Goal: Task Accomplishment & Management: Complete application form

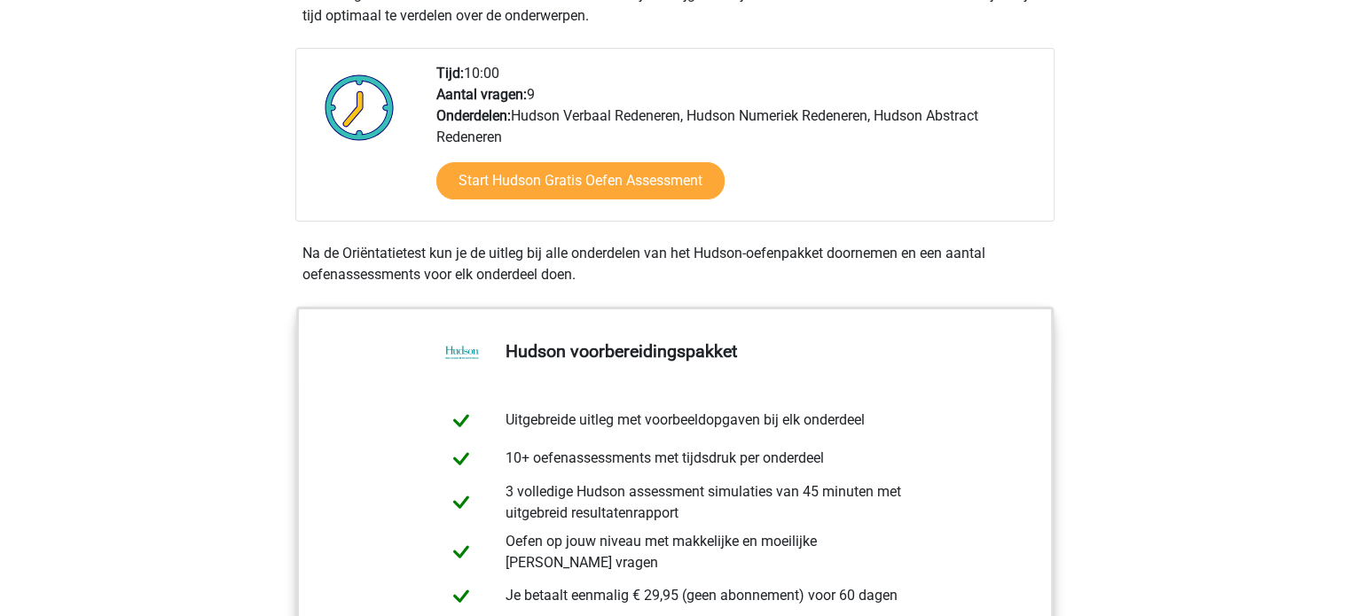
scroll to position [443, 0]
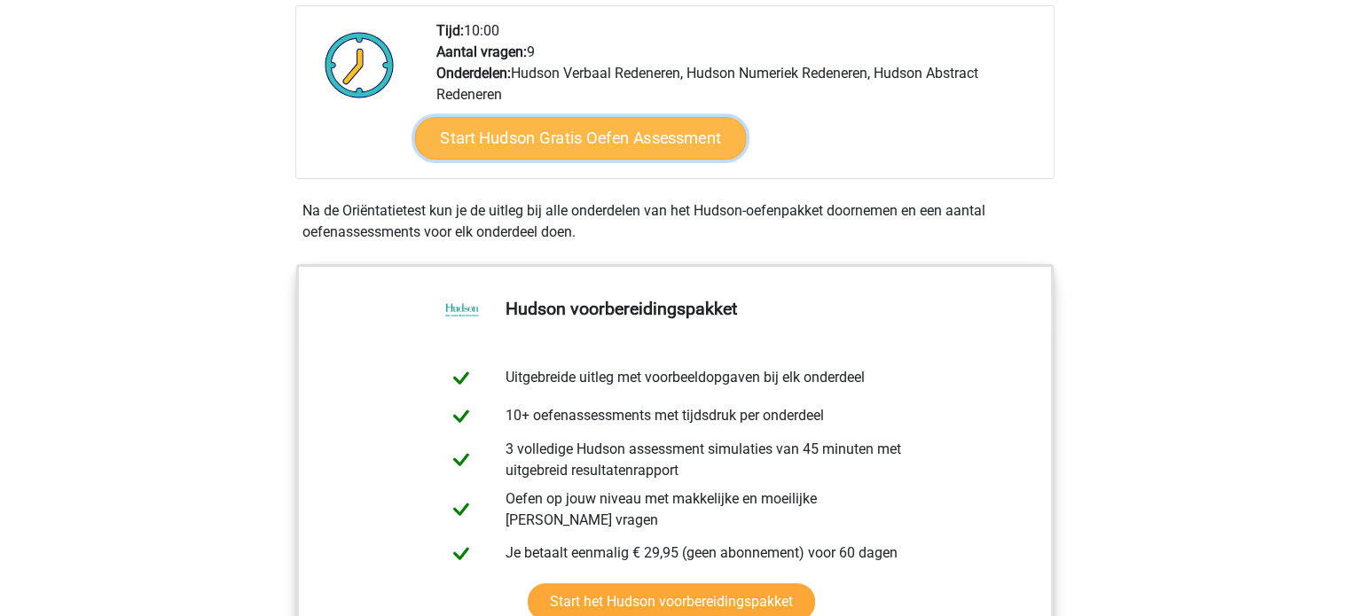
click at [572, 143] on link "Start Hudson Gratis Oefen Assessment" at bounding box center [580, 138] width 332 height 43
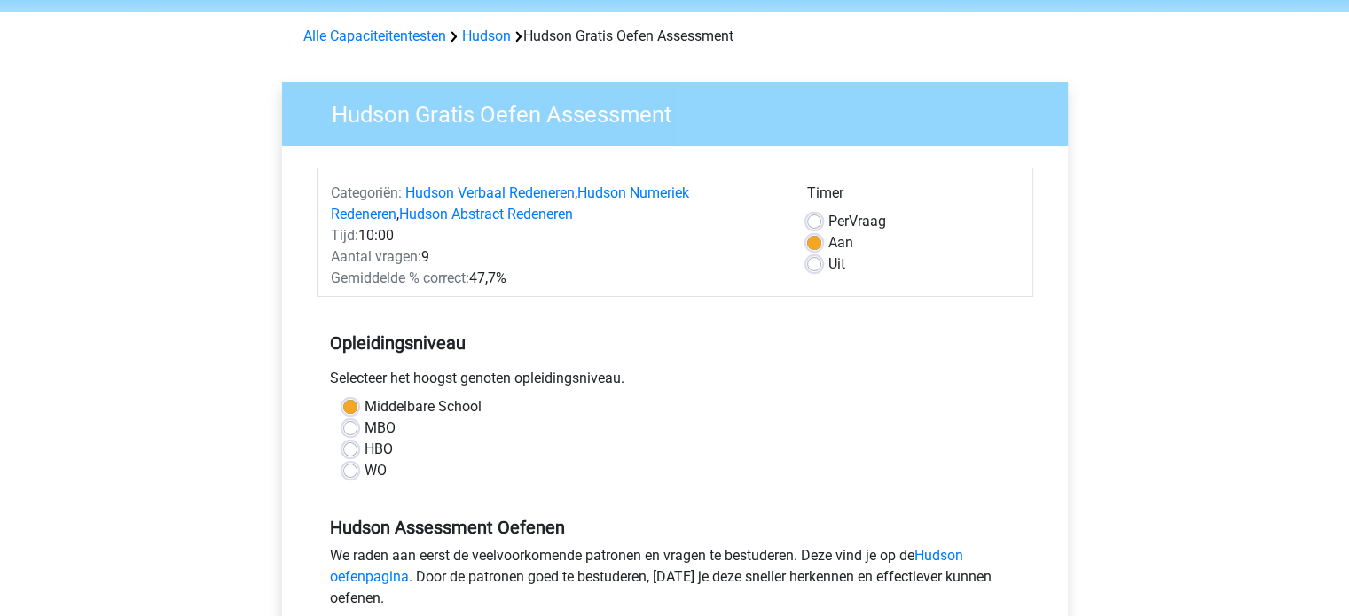
scroll to position [89, 0]
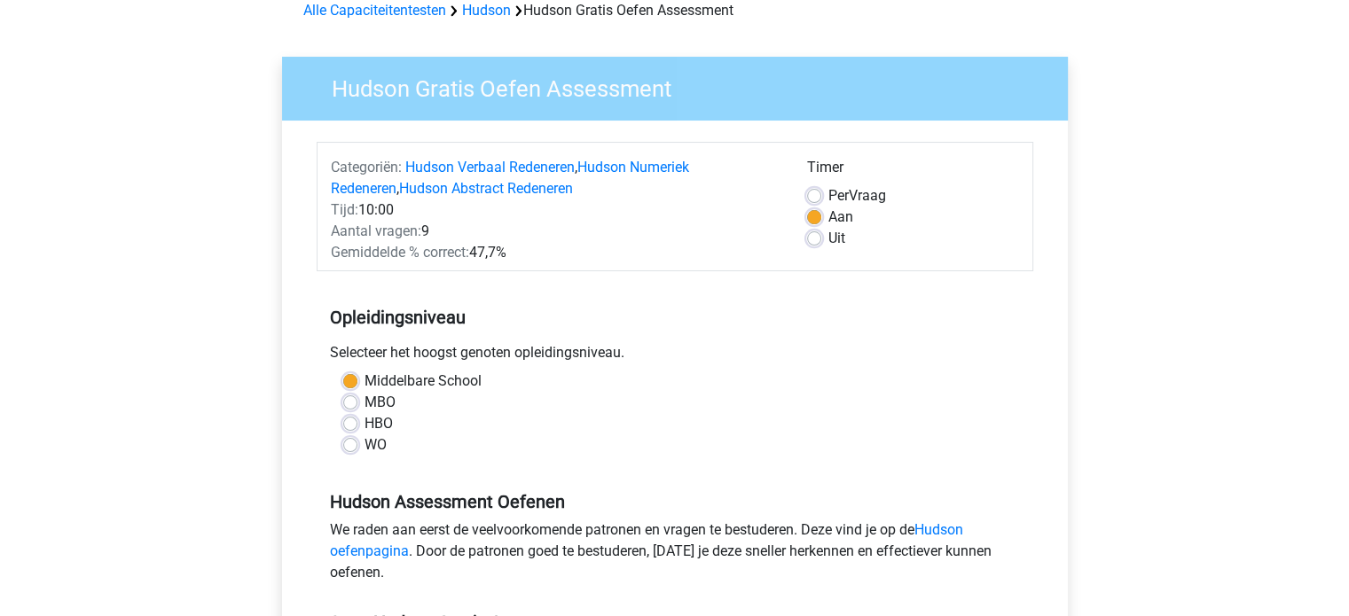
click at [382, 402] on label "MBO" at bounding box center [379, 402] width 31 height 21
click at [357, 402] on input "MBO" at bounding box center [350, 401] width 14 height 18
radio input "true"
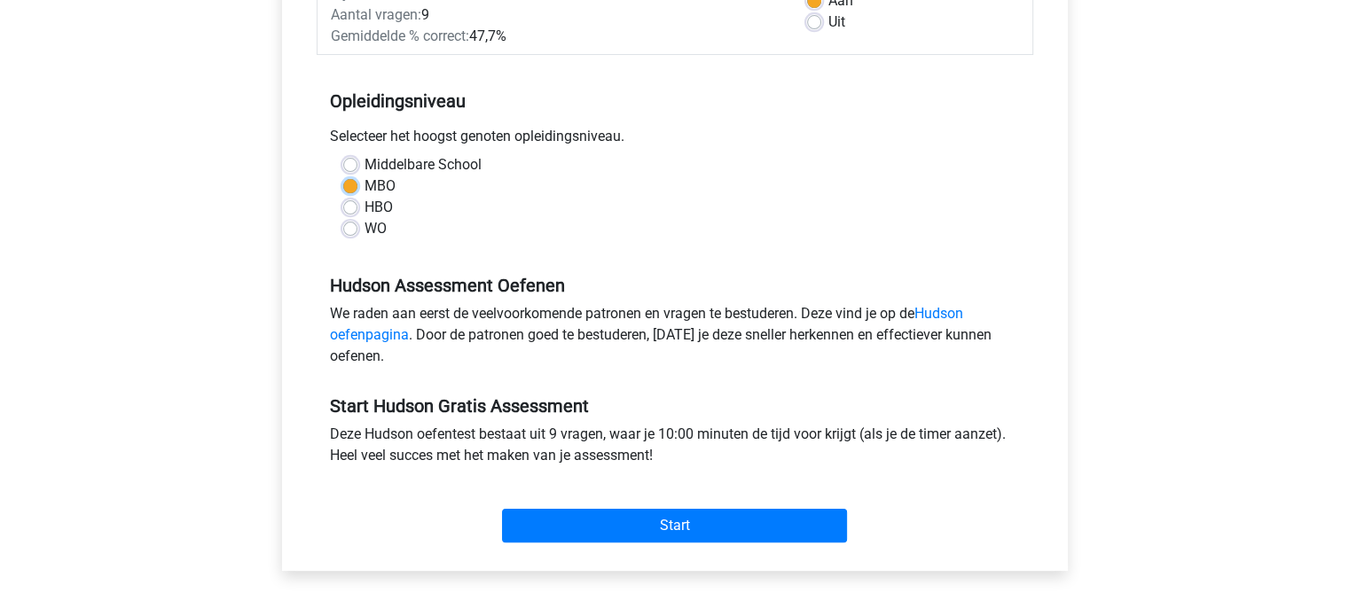
scroll to position [355, 0]
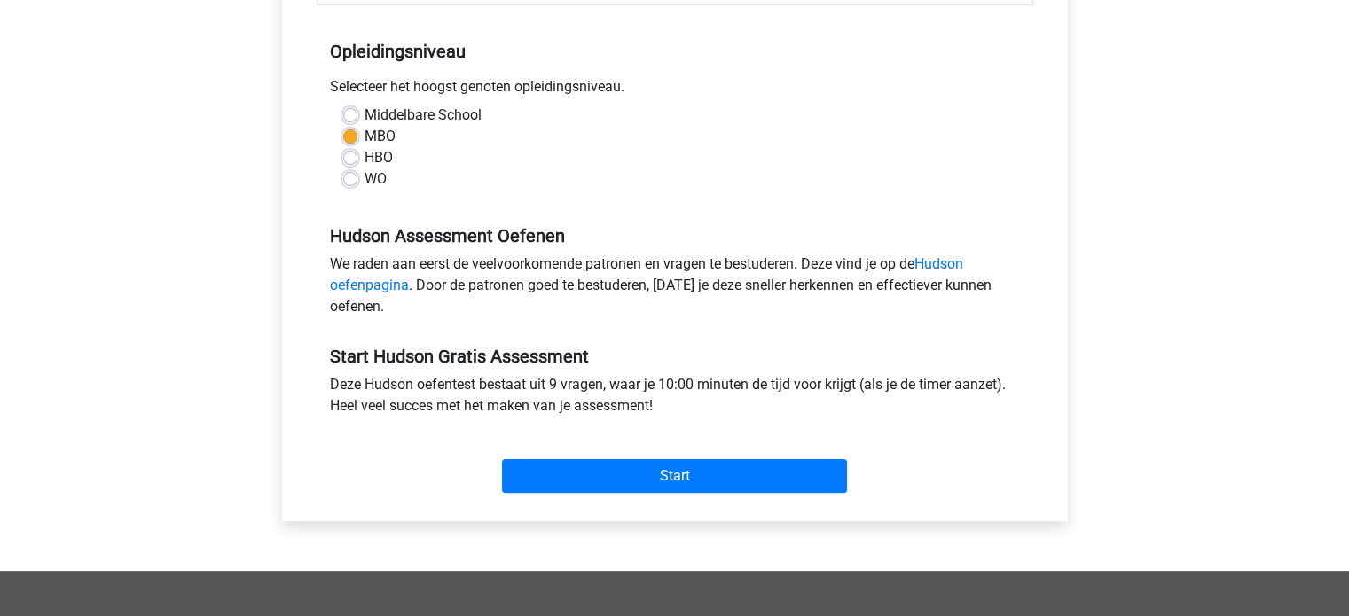
click at [364, 154] on label "HBO" at bounding box center [378, 157] width 28 height 21
click at [348, 154] on input "HBO" at bounding box center [350, 156] width 14 height 18
radio input "true"
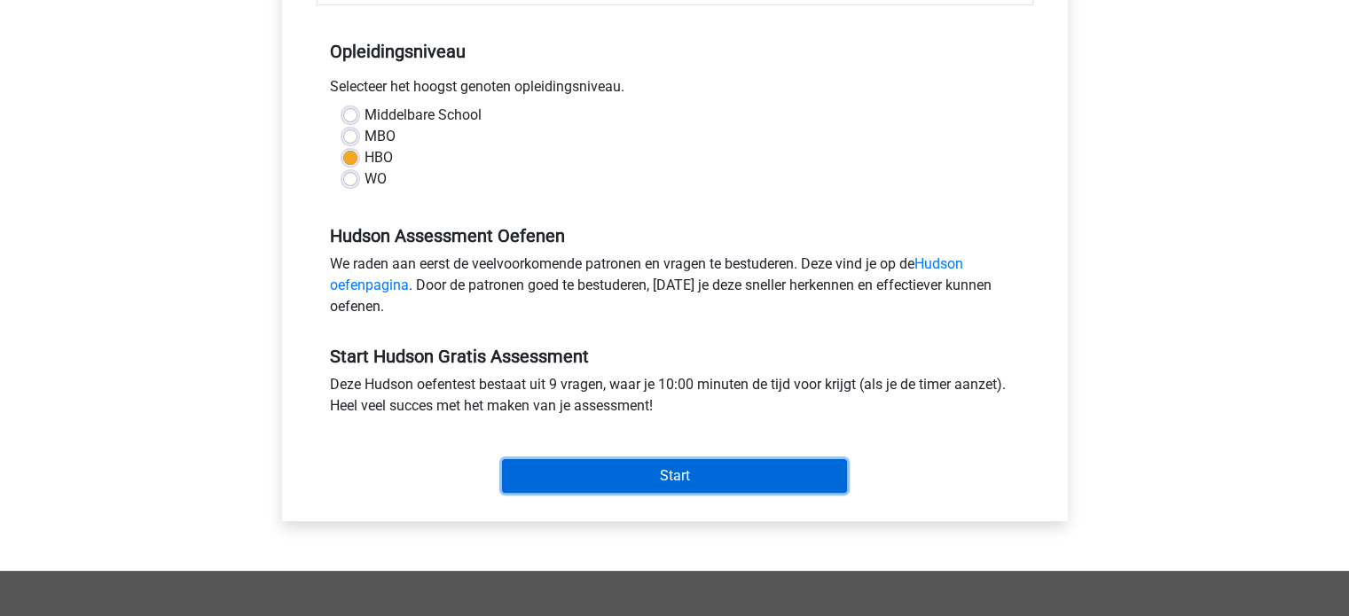
click at [623, 478] on input "Start" at bounding box center [674, 476] width 345 height 34
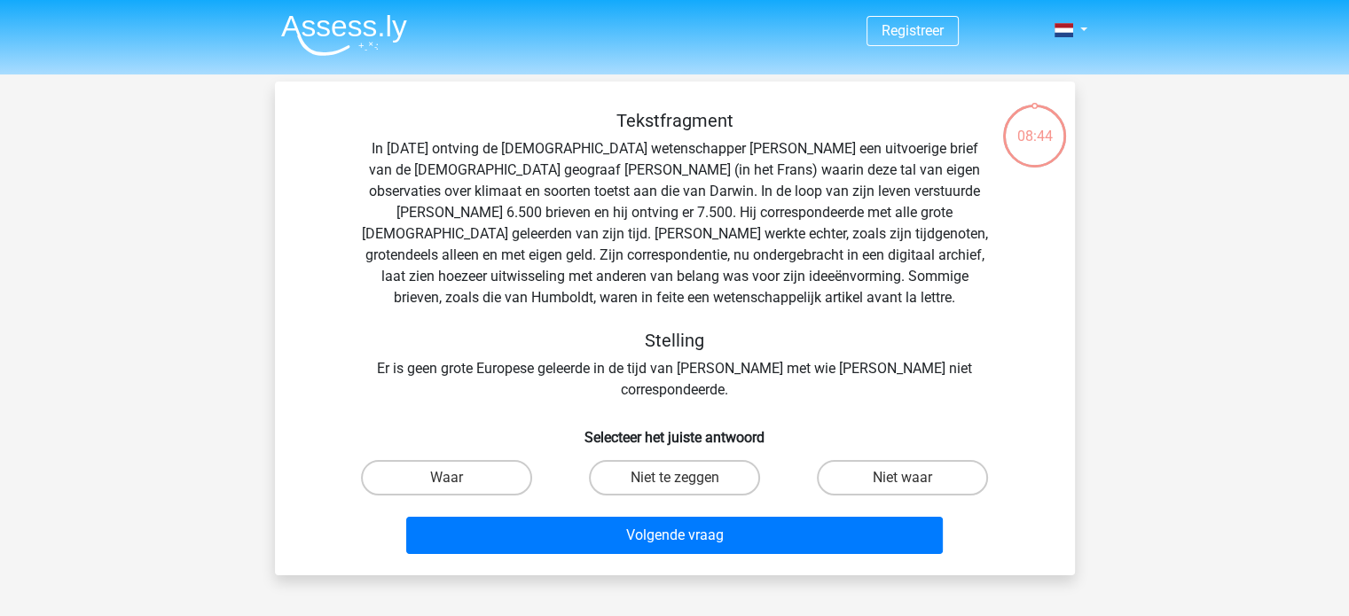
click at [452, 478] on input "Waar" at bounding box center [452, 484] width 12 height 12
radio input "true"
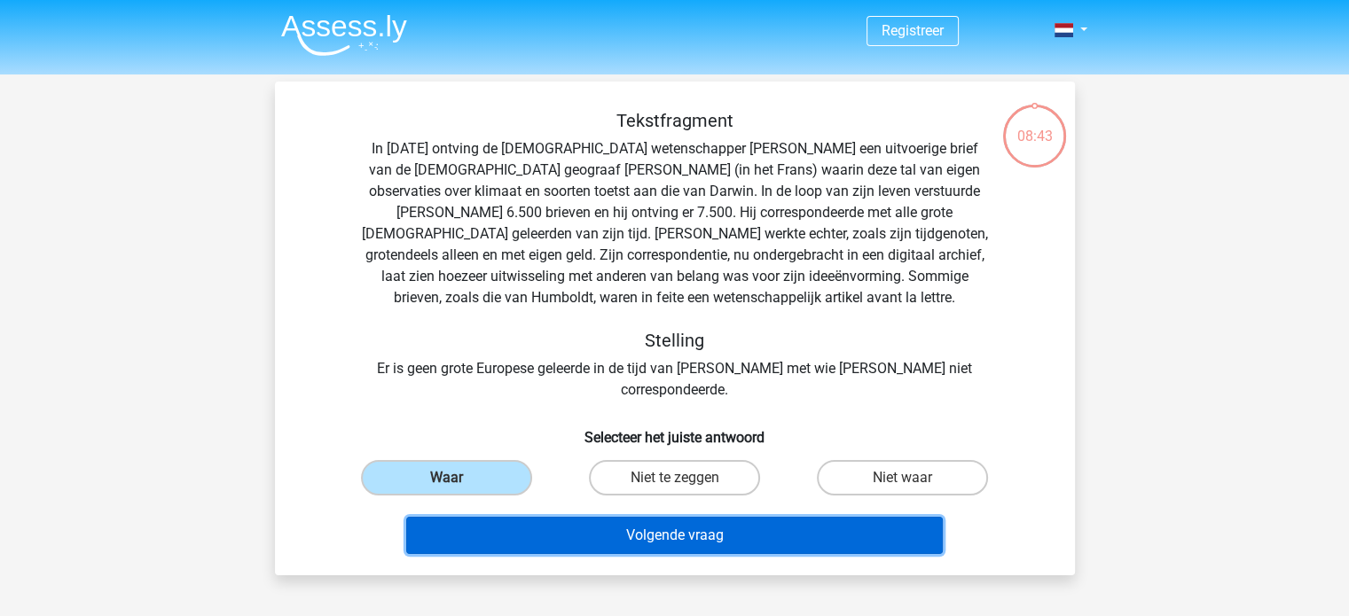
click at [601, 517] on button "Volgende vraag" at bounding box center [674, 535] width 536 height 37
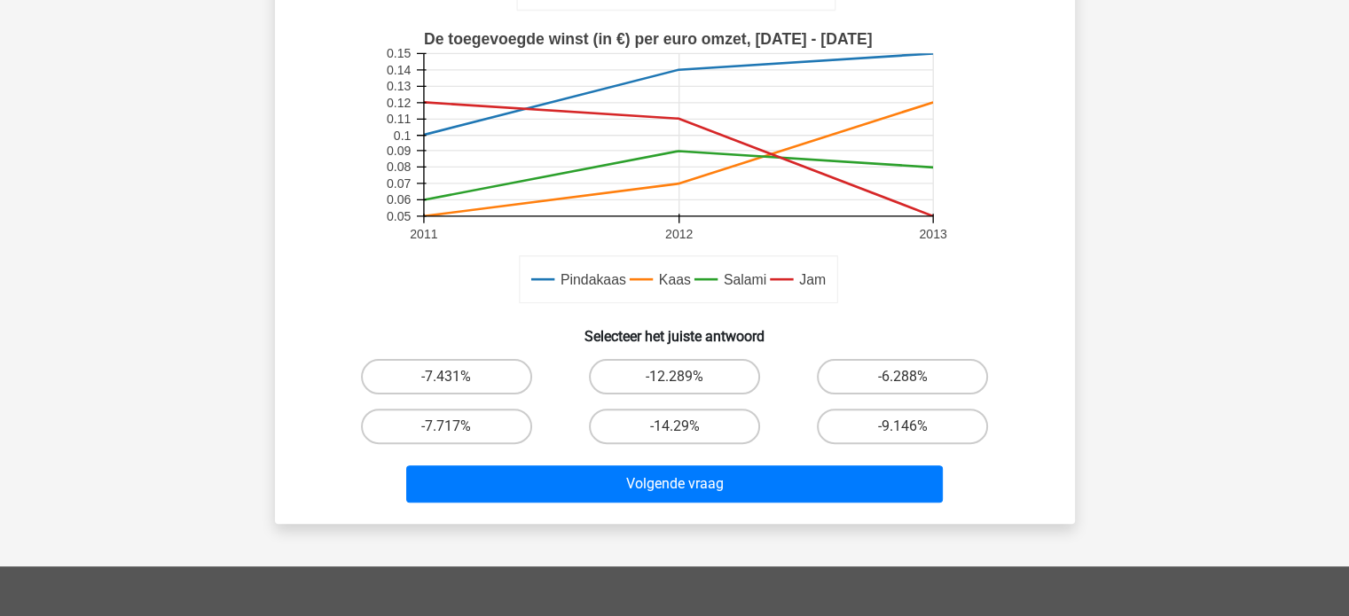
scroll to position [436, 0]
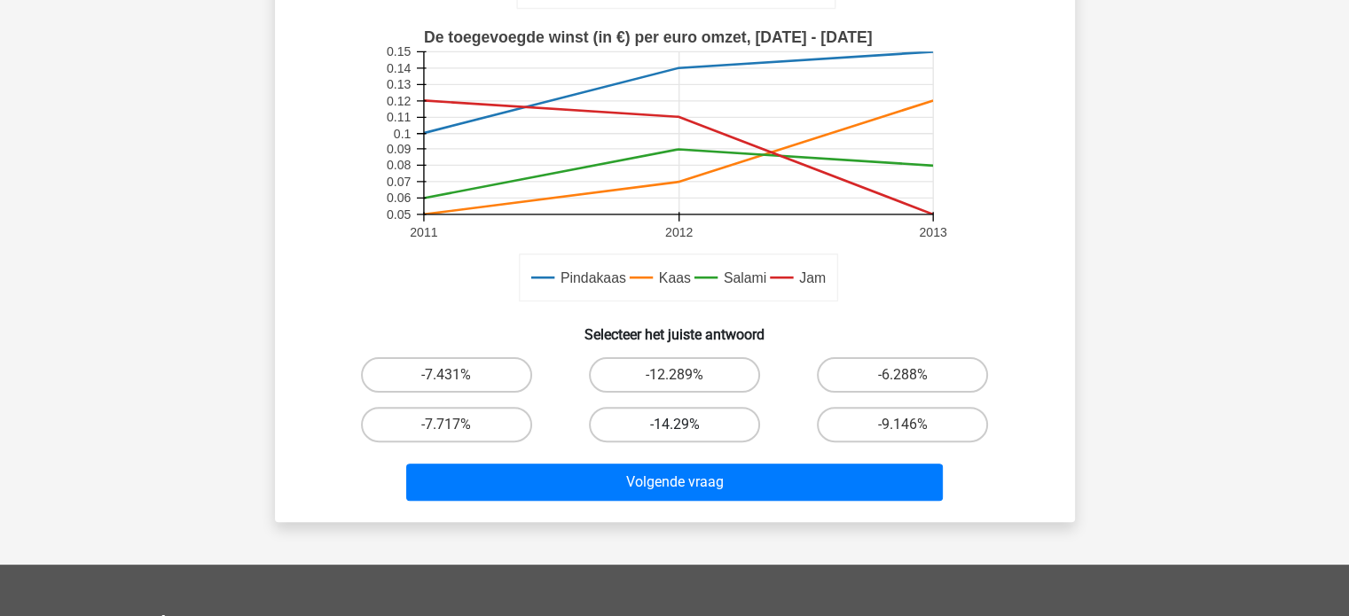
click at [674, 423] on label "-14.29%" at bounding box center [674, 424] width 171 height 35
click at [674, 425] on input "-14.29%" at bounding box center [680, 431] width 12 height 12
radio input "true"
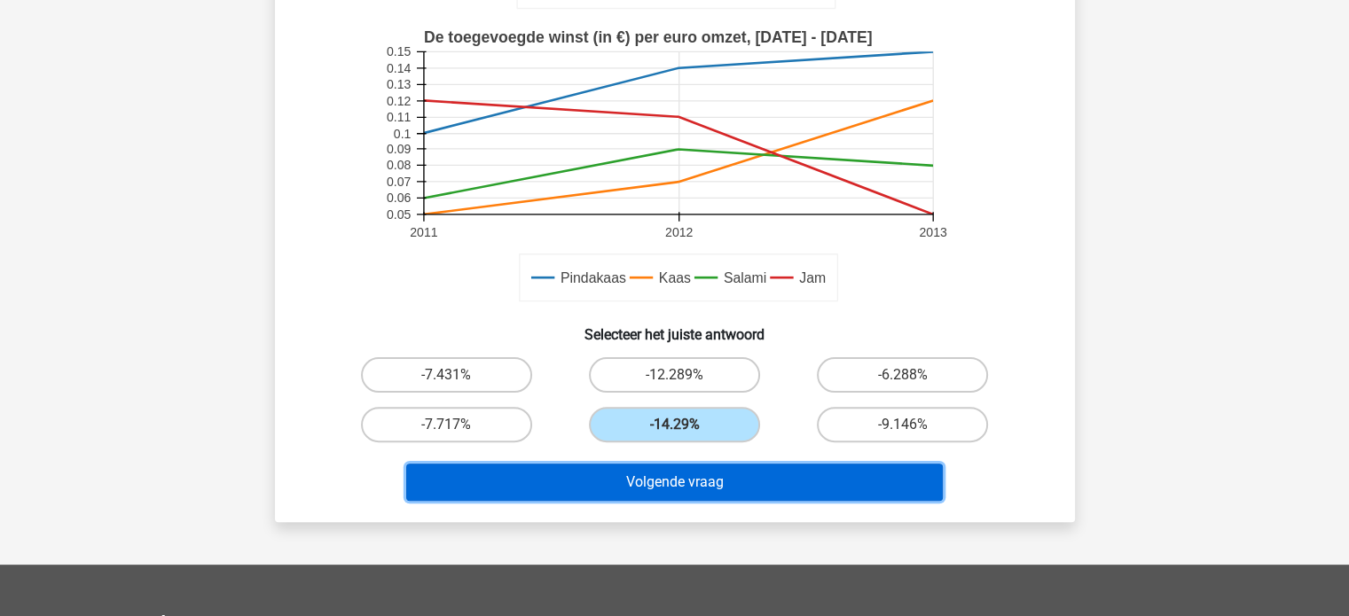
click at [688, 488] on button "Volgende vraag" at bounding box center [674, 482] width 536 height 37
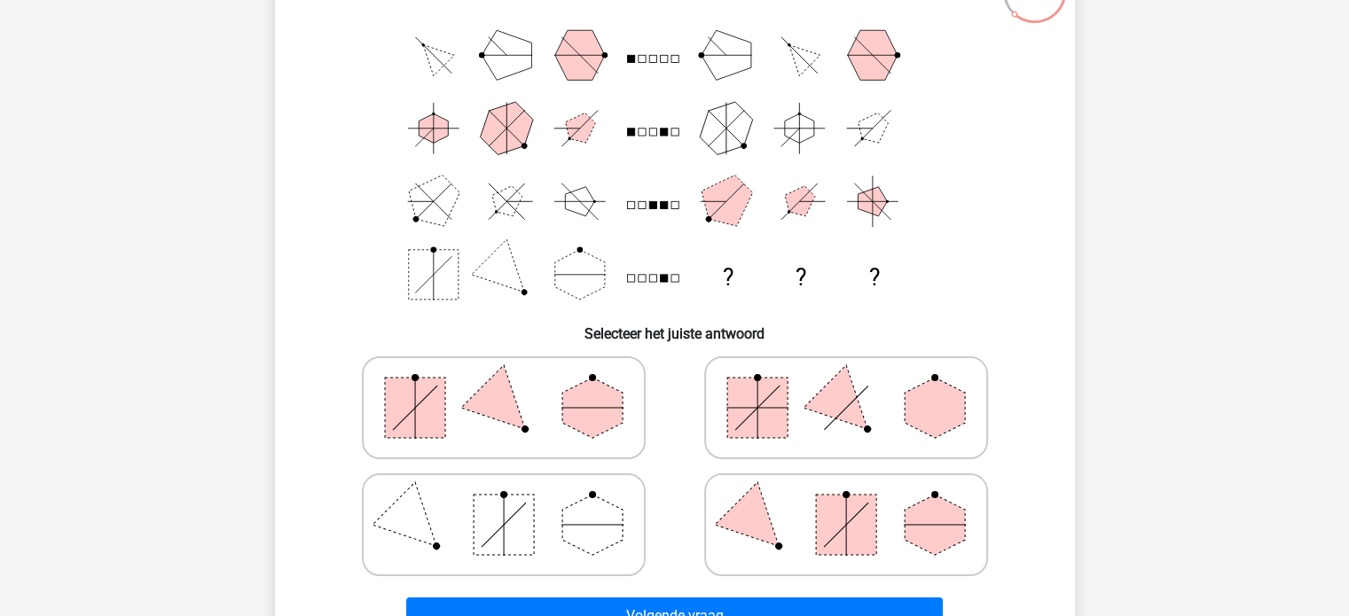
scroll to position [170, 0]
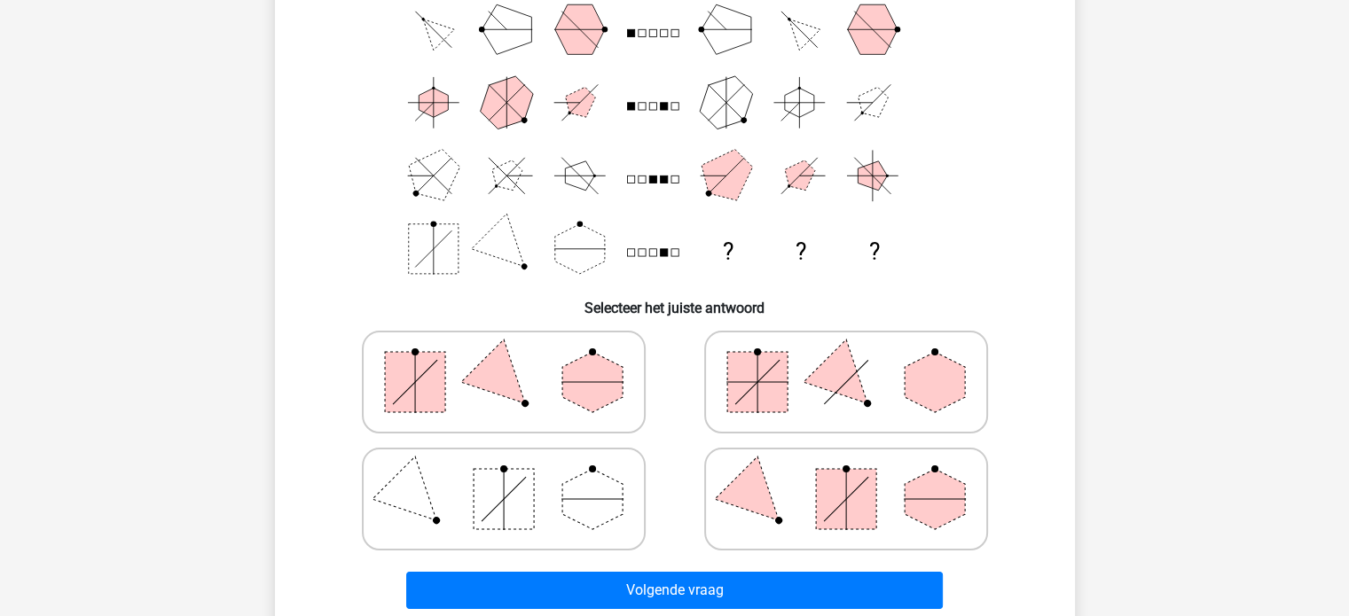
click at [544, 377] on icon at bounding box center [504, 382] width 266 height 89
click at [515, 360] on input "radio" at bounding box center [510, 354] width 12 height 12
radio input "true"
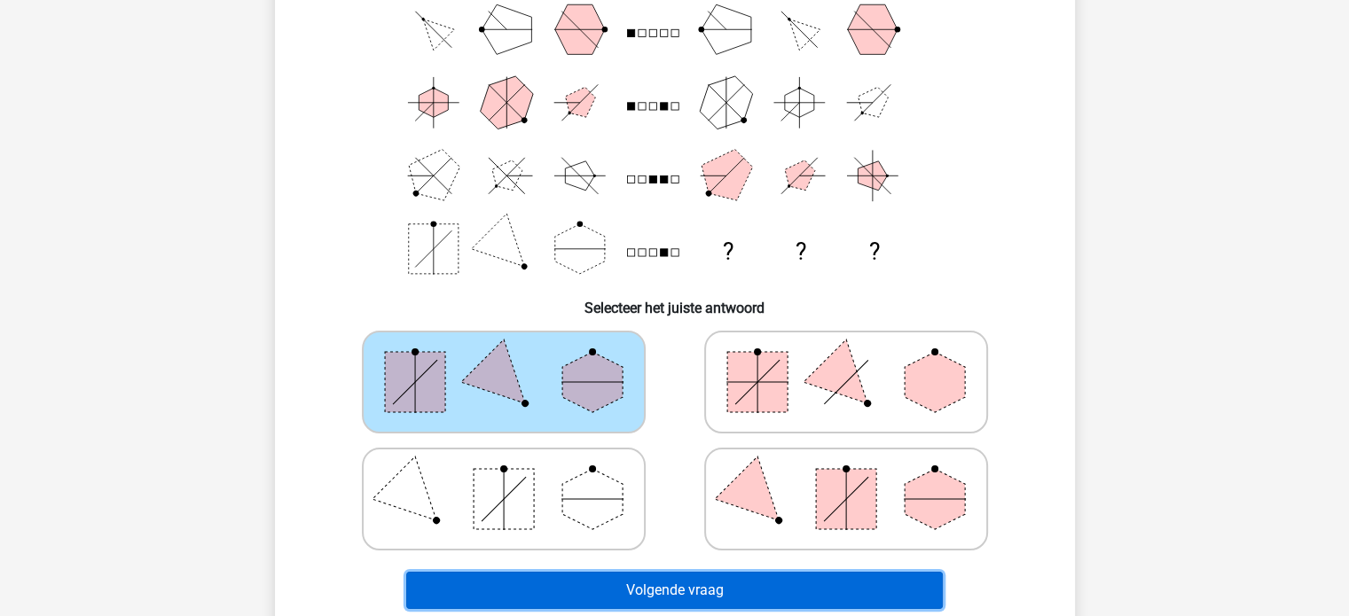
click at [707, 591] on button "Volgende vraag" at bounding box center [674, 590] width 536 height 37
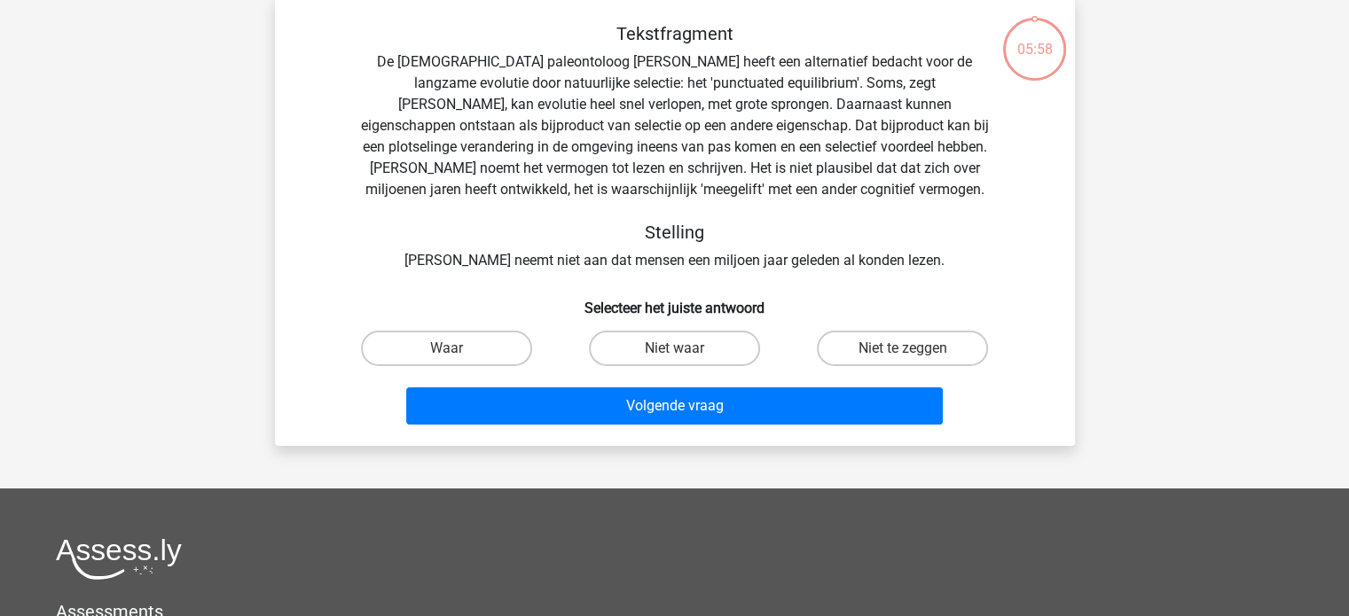
scroll to position [82, 0]
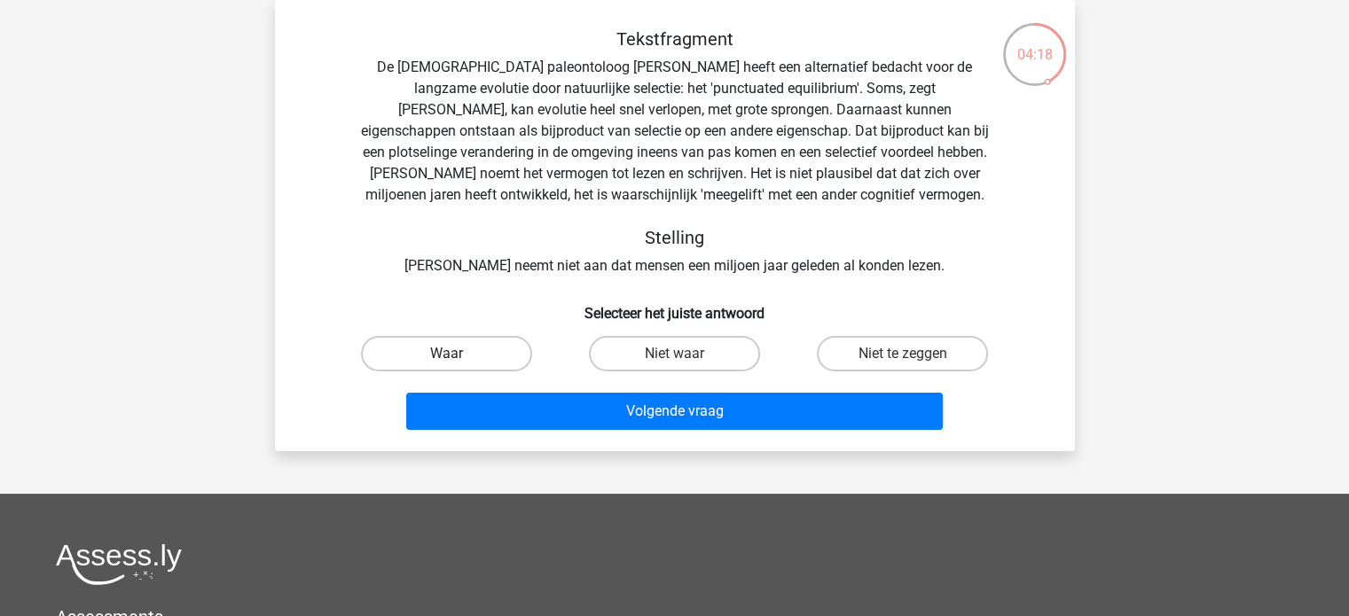
click at [474, 350] on label "Waar" at bounding box center [446, 353] width 171 height 35
click at [458, 354] on input "Waar" at bounding box center [452, 360] width 12 height 12
radio input "true"
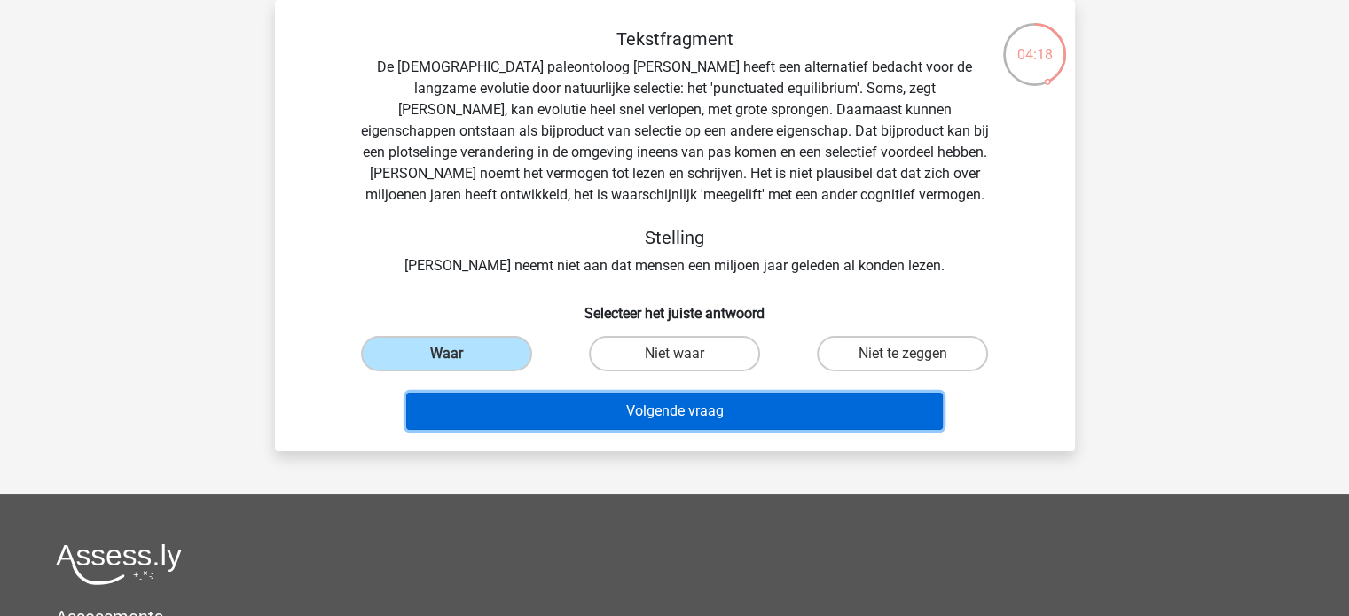
click at [571, 418] on button "Volgende vraag" at bounding box center [674, 411] width 536 height 37
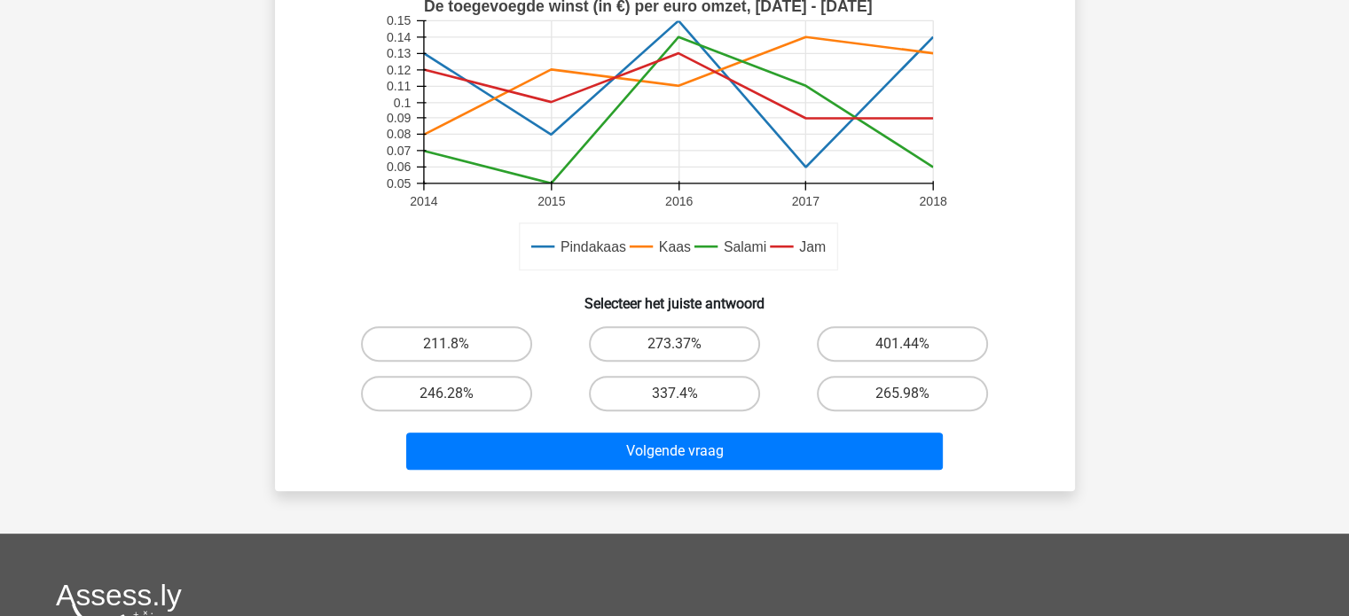
scroll to position [532, 0]
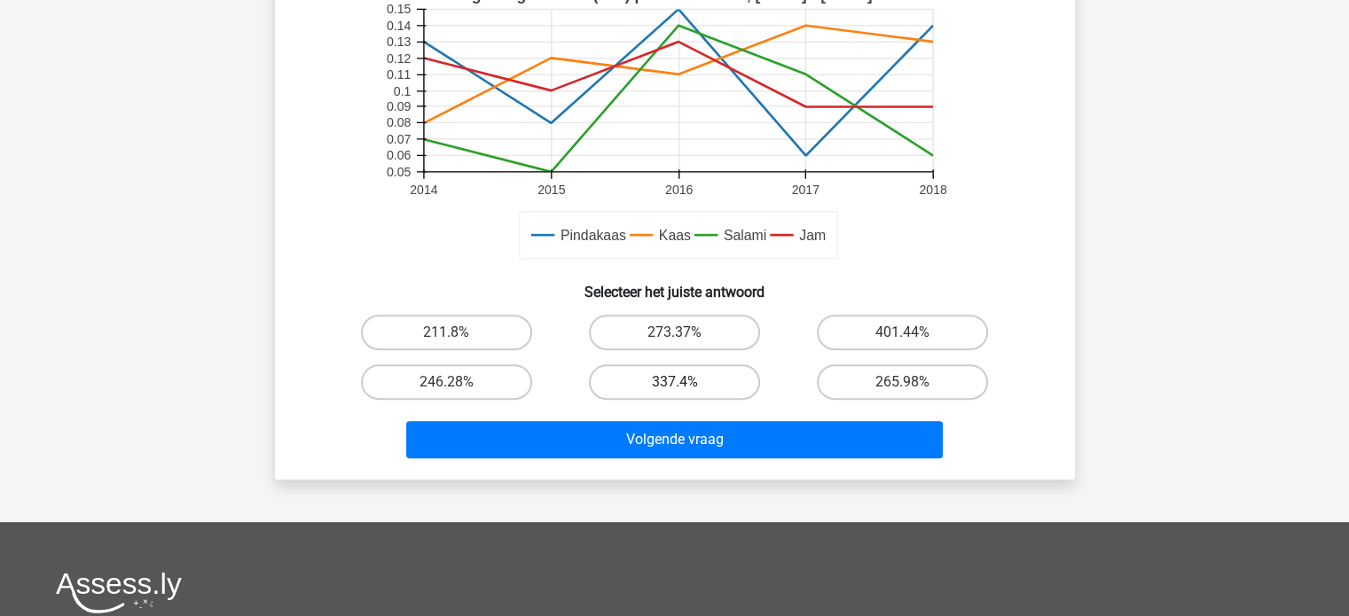
click at [708, 385] on label "337.4%" at bounding box center [674, 381] width 171 height 35
click at [685, 385] on input "337.4%" at bounding box center [680, 388] width 12 height 12
radio input "true"
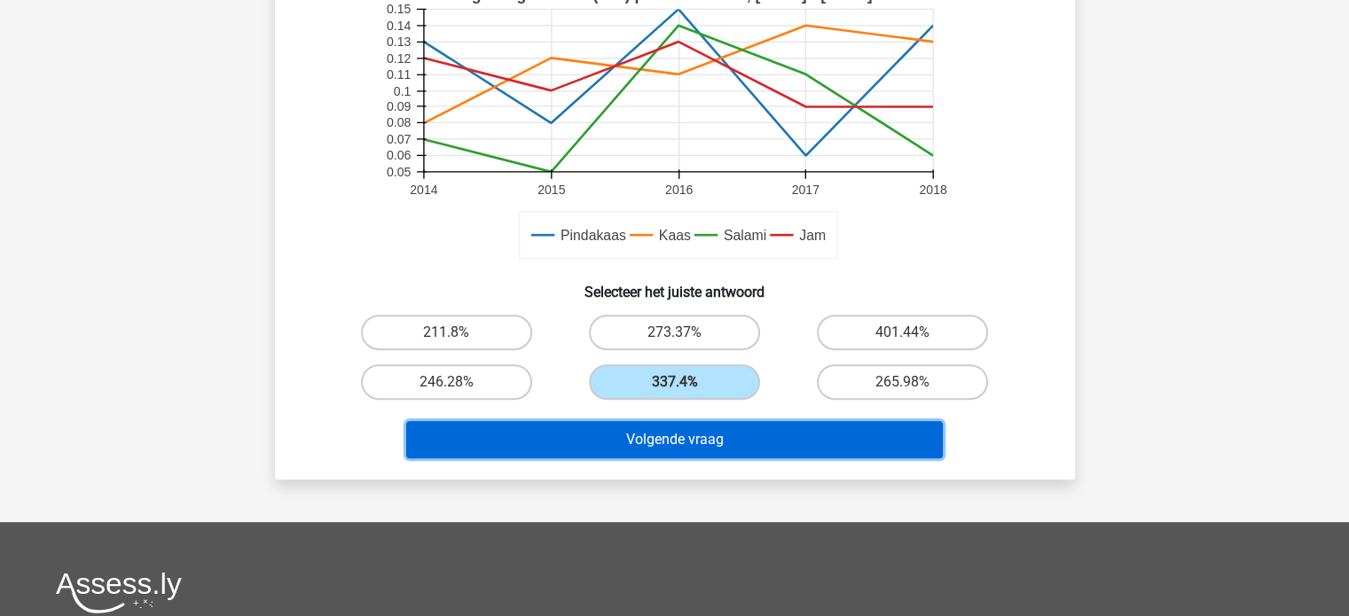
click at [713, 430] on button "Volgende vraag" at bounding box center [674, 439] width 536 height 37
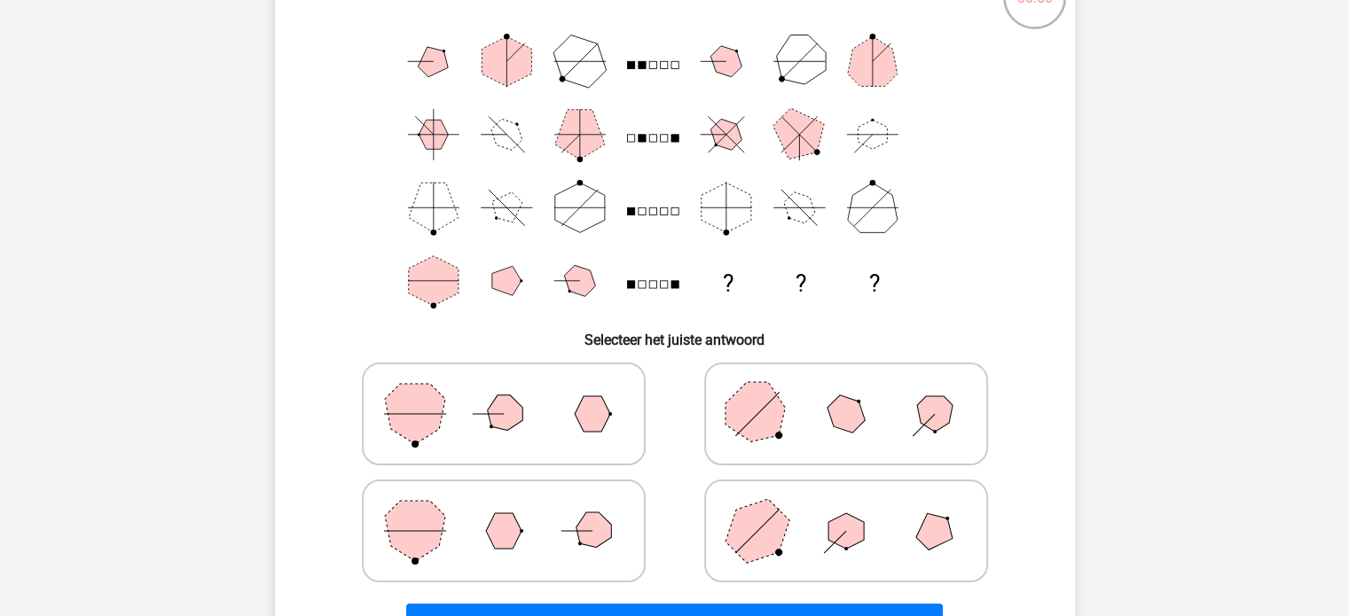
scroll to position [170, 0]
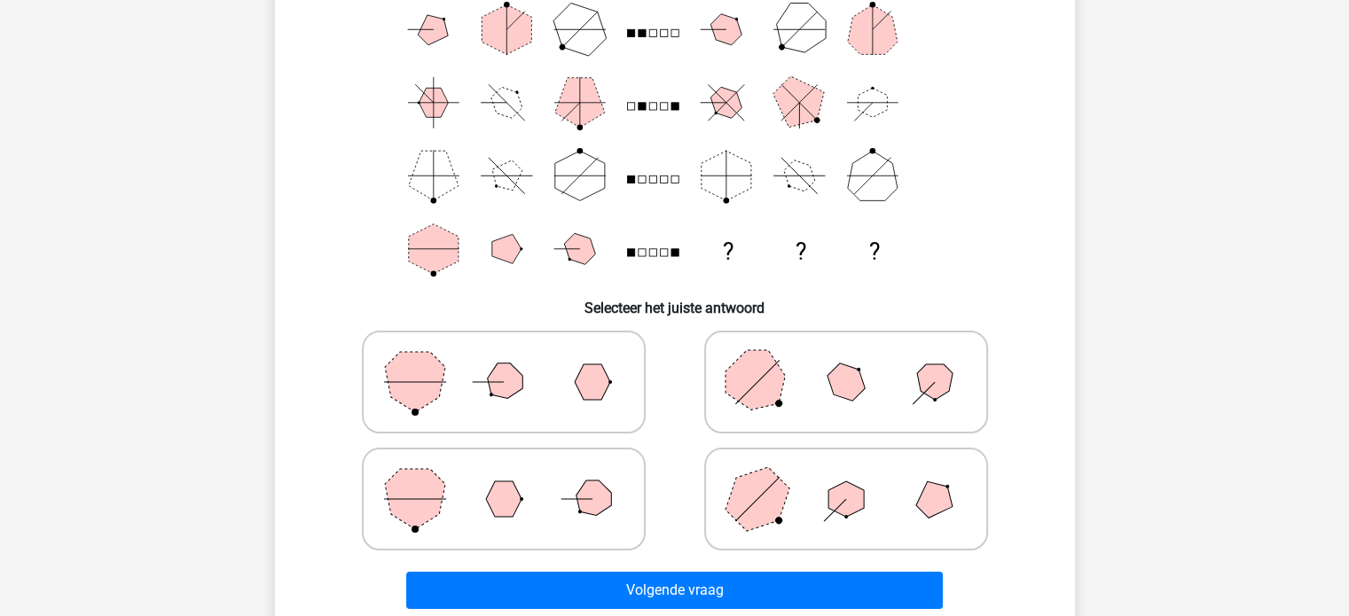
click at [850, 403] on icon at bounding box center [846, 382] width 266 height 89
click at [850, 360] on input "radio" at bounding box center [852, 354] width 12 height 12
radio input "true"
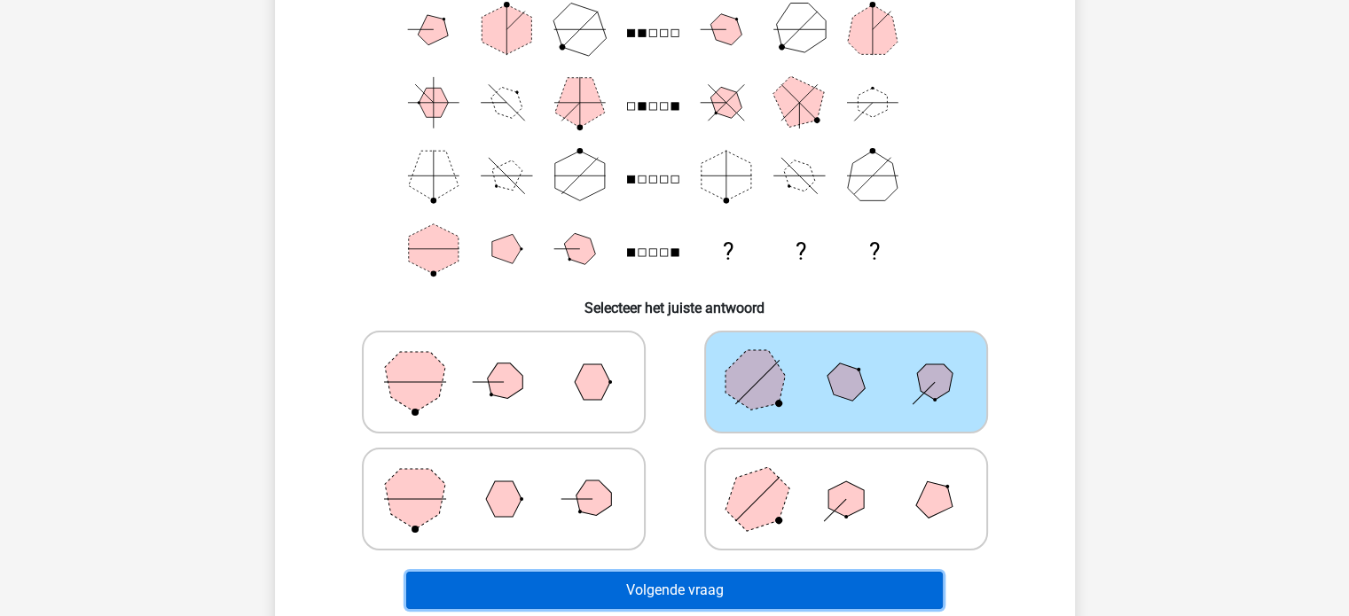
click at [811, 591] on button "Volgende vraag" at bounding box center [674, 590] width 536 height 37
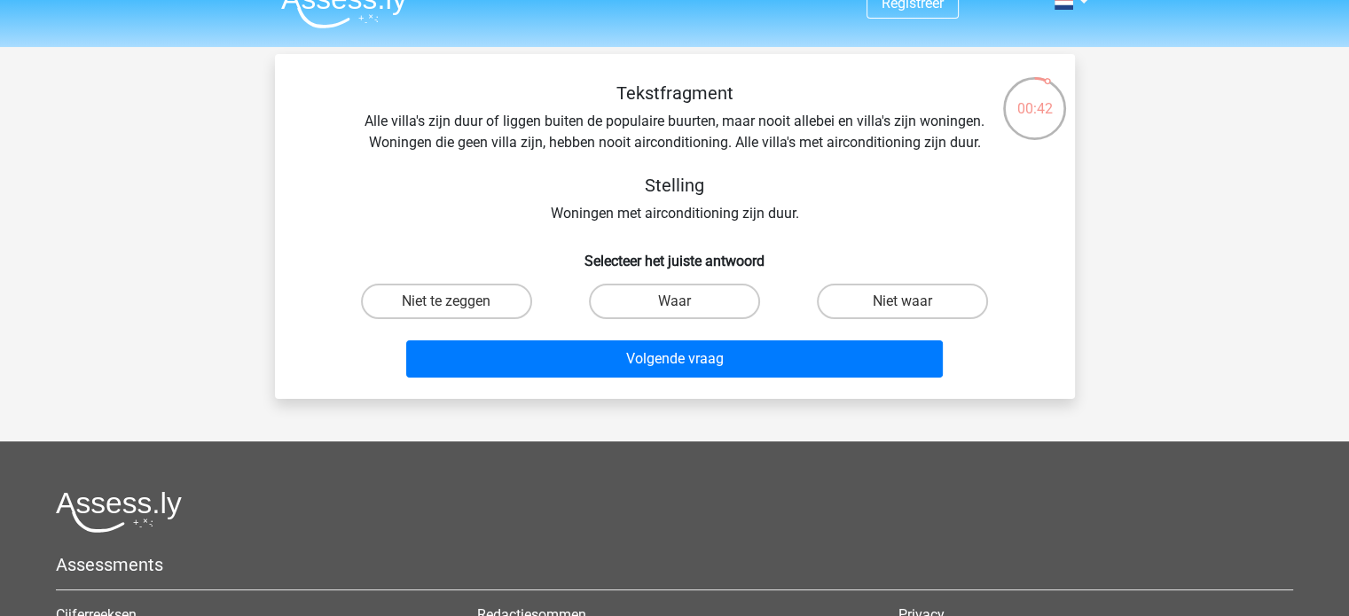
scroll to position [0, 0]
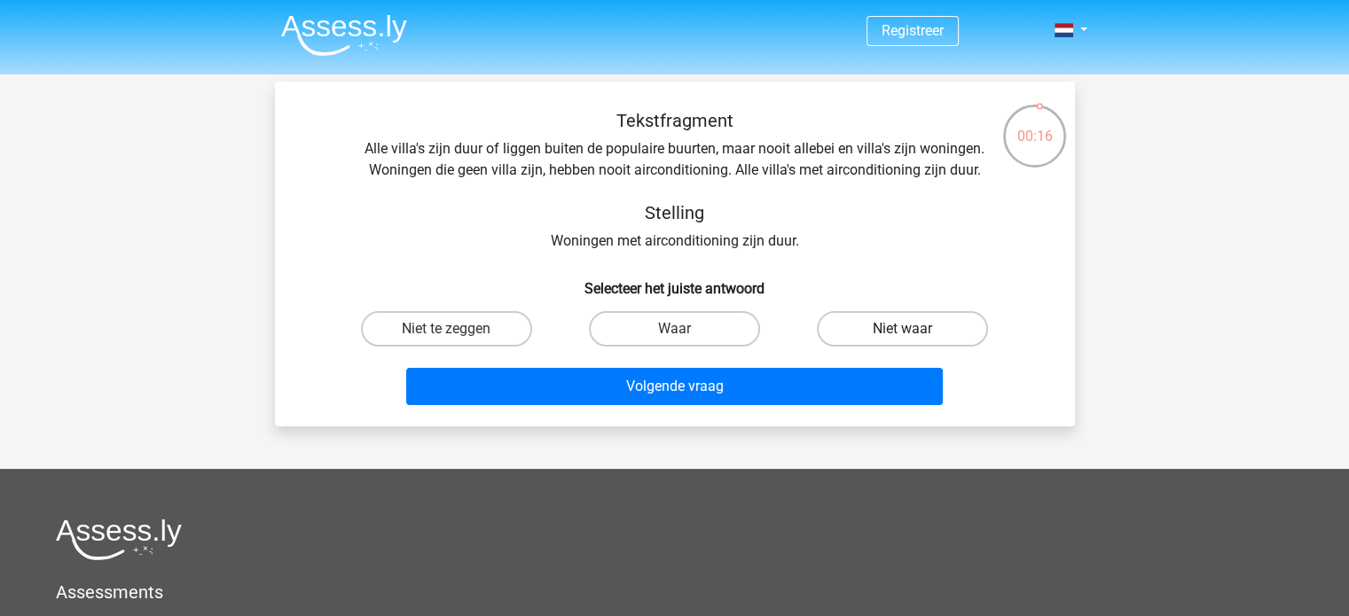
click at [897, 327] on label "Niet waar" at bounding box center [902, 328] width 171 height 35
click at [903, 329] on input "Niet waar" at bounding box center [909, 335] width 12 height 12
radio input "true"
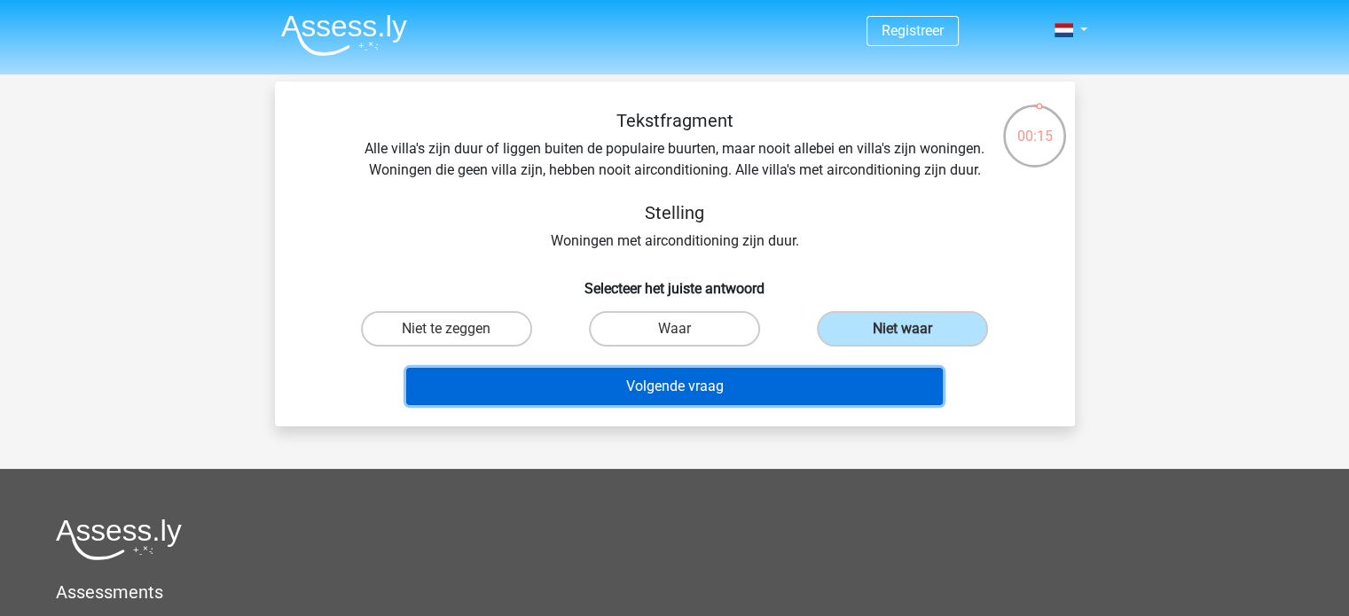
click at [754, 393] on button "Volgende vraag" at bounding box center [674, 386] width 536 height 37
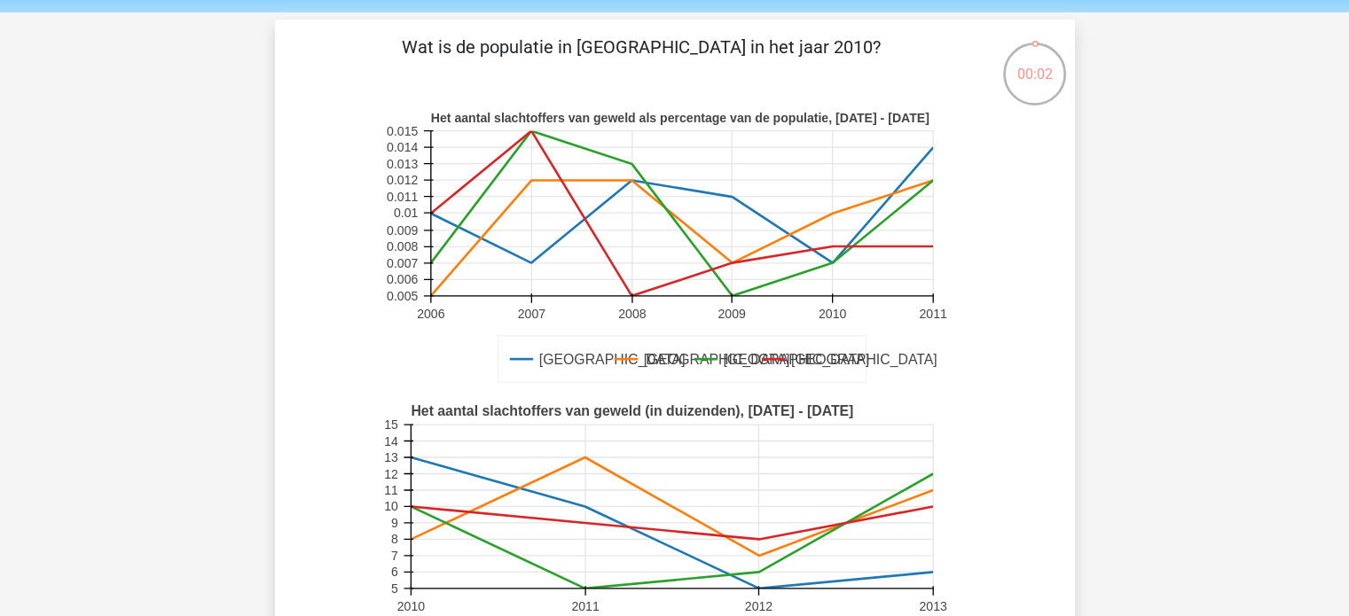
scroll to position [89, 0]
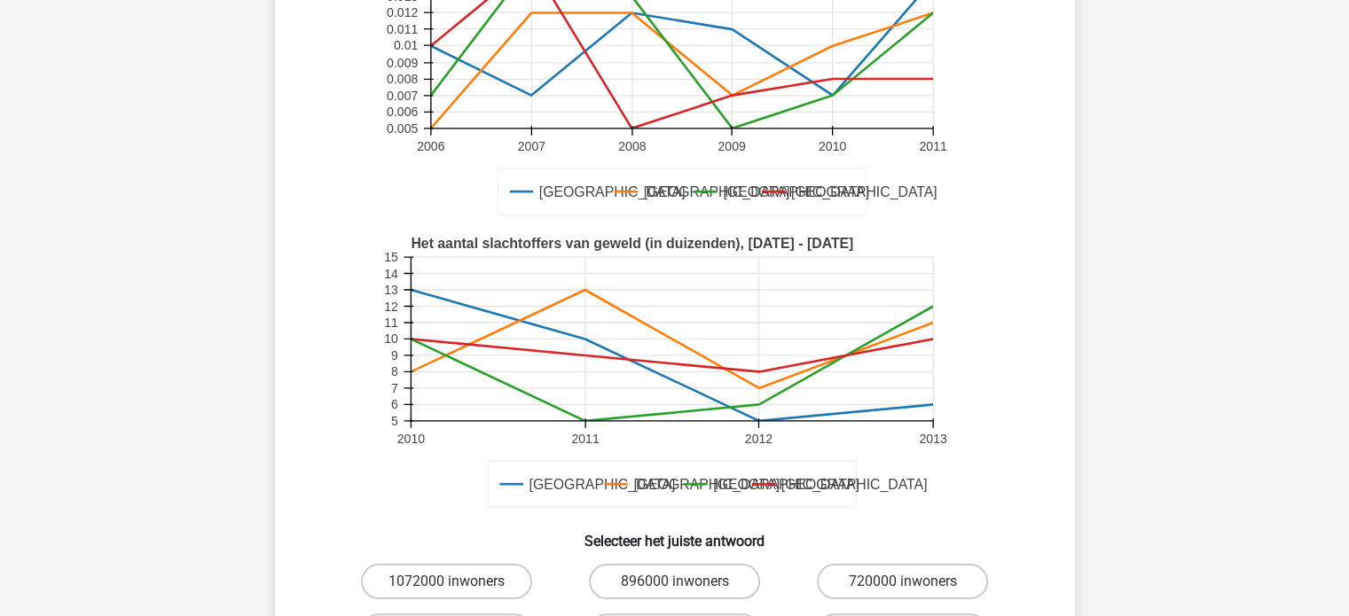
scroll to position [443, 0]
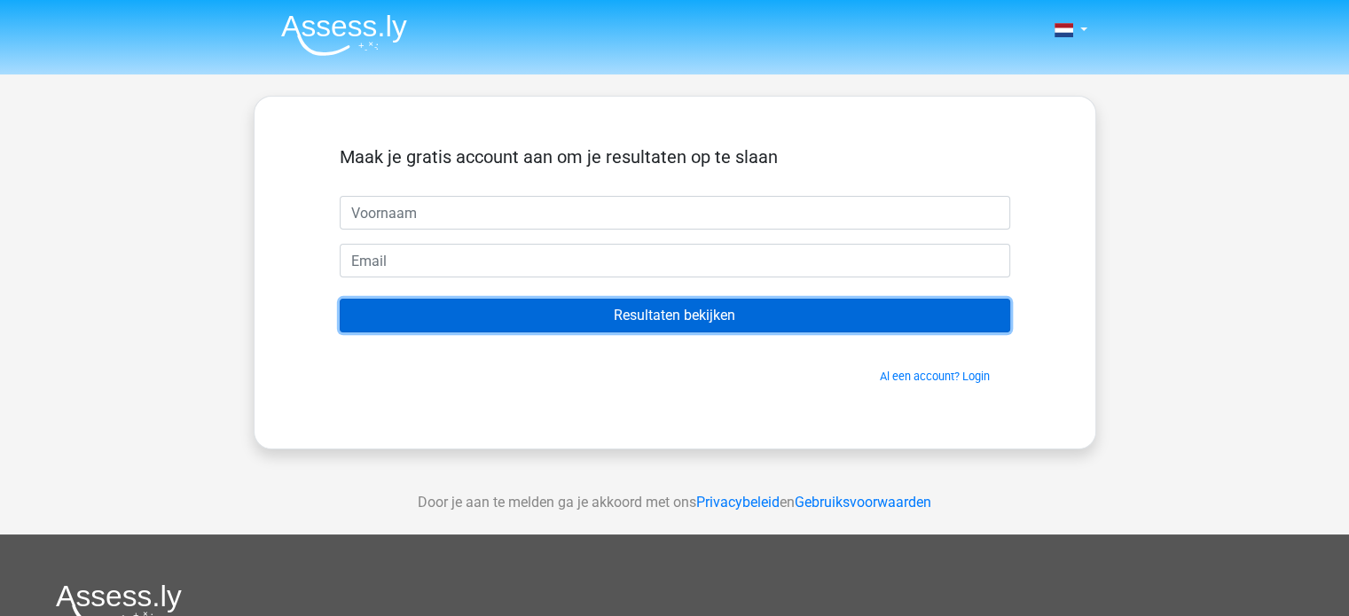
click at [793, 309] on input "Resultaten bekijken" at bounding box center [675, 316] width 670 height 34
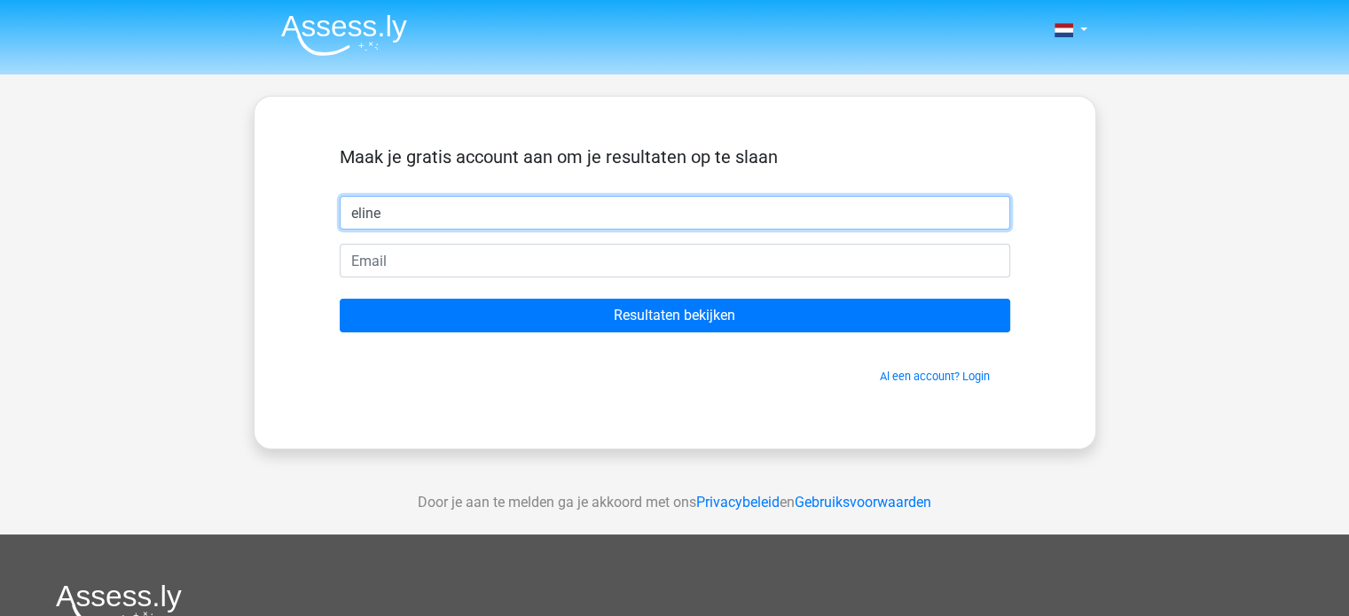
type input "eline"
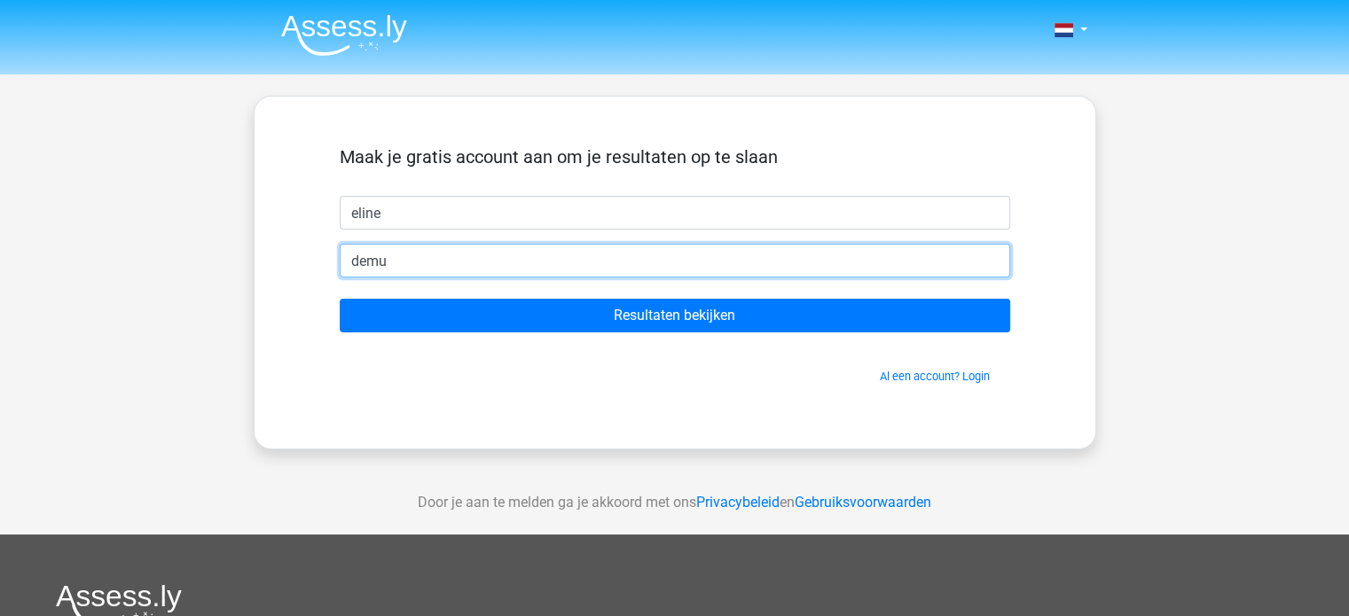
type input "[EMAIL_ADDRESS][DOMAIN_NAME]"
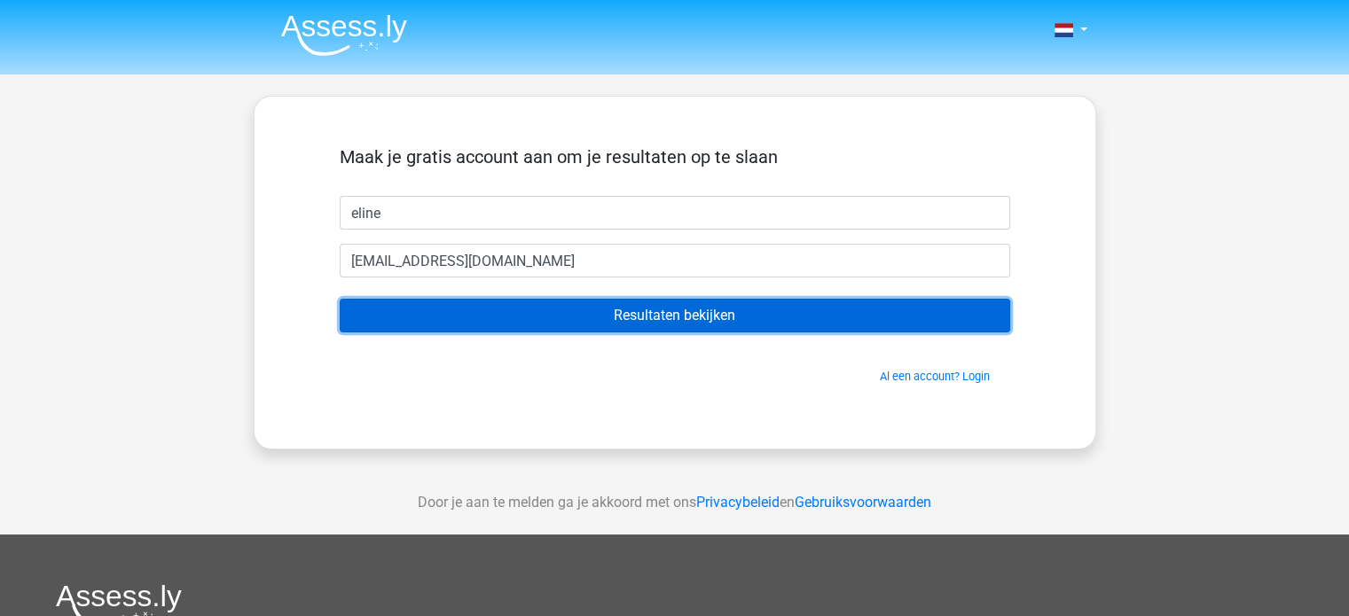
click at [639, 321] on input "Resultaten bekijken" at bounding box center [675, 316] width 670 height 34
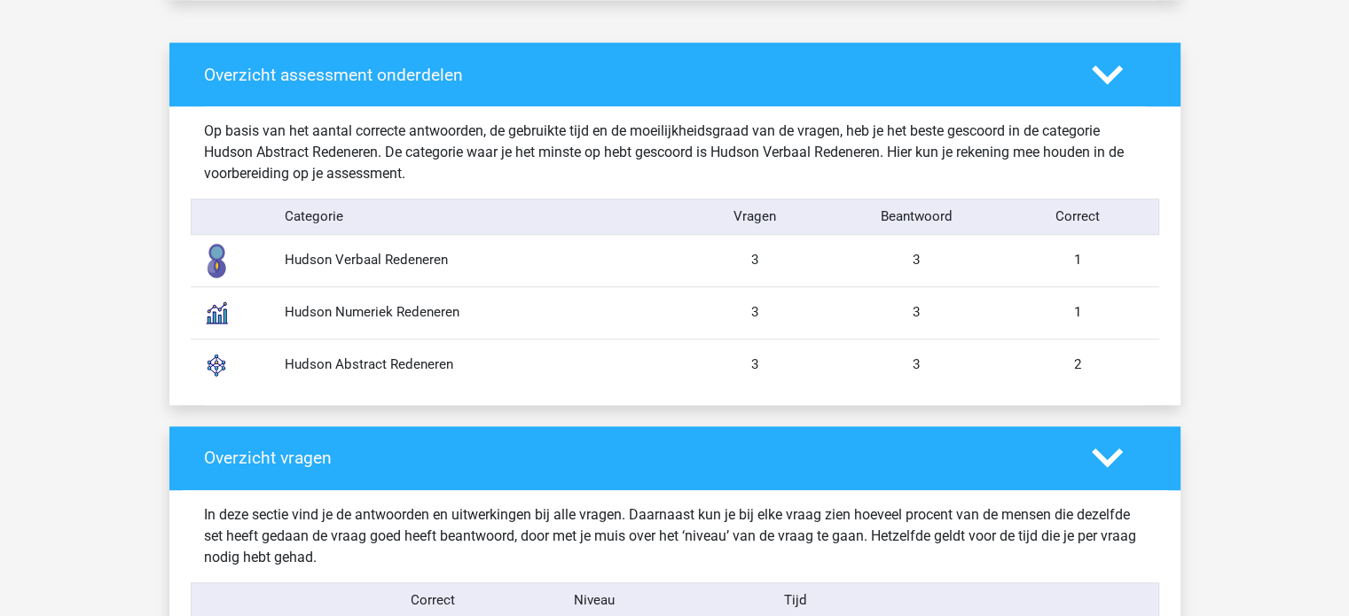
scroll to position [975, 0]
